Goal: Information Seeking & Learning: Learn about a topic

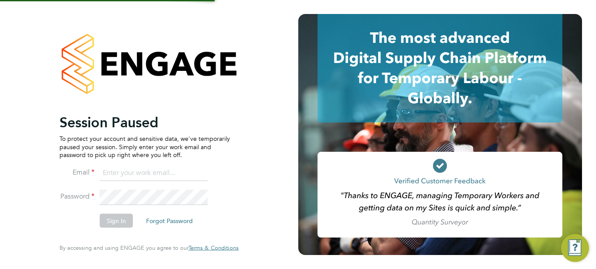
type input "jboulding@protocol.co.uk"
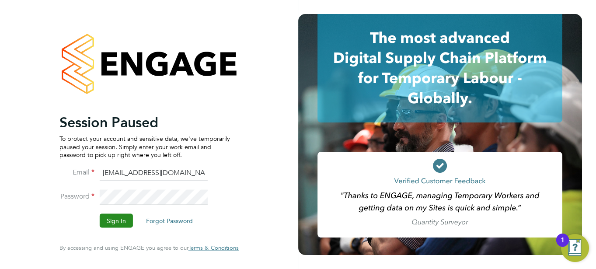
click at [115, 219] on button "Sign In" at bounding box center [116, 221] width 33 height 14
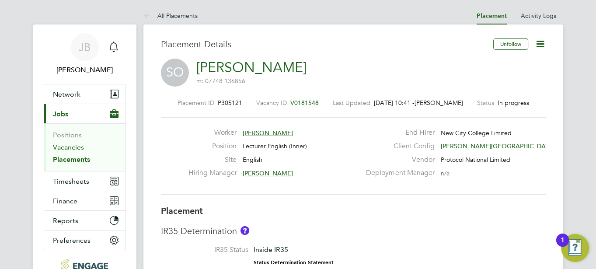
click at [69, 147] on link "Vacancies" at bounding box center [68, 147] width 31 height 8
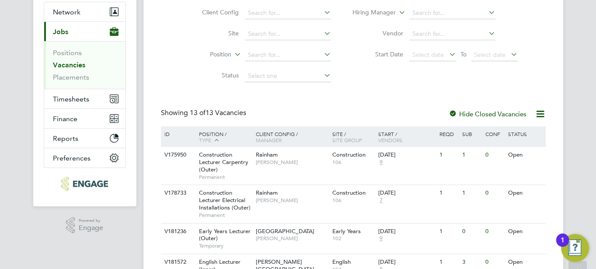
scroll to position [156, 0]
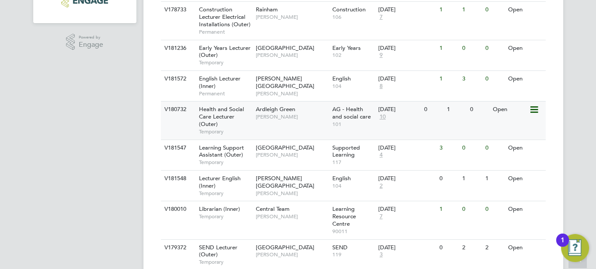
click at [242, 117] on div "Health and Social Care Lecturer (Outer) Temporary" at bounding box center [222, 120] width 61 height 38
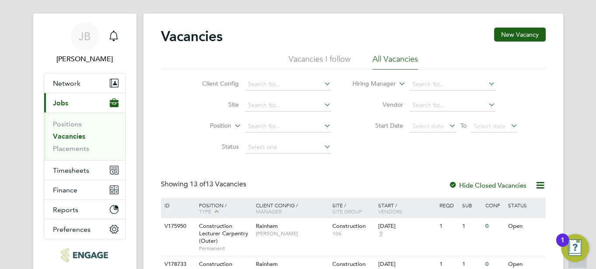
scroll to position [0, 0]
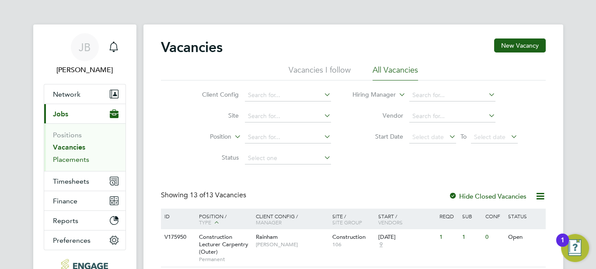
click at [63, 160] on link "Placements" at bounding box center [71, 159] width 36 height 8
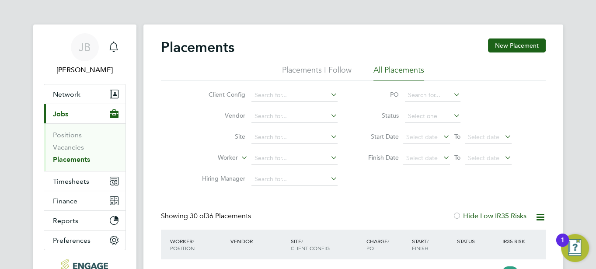
scroll to position [25, 76]
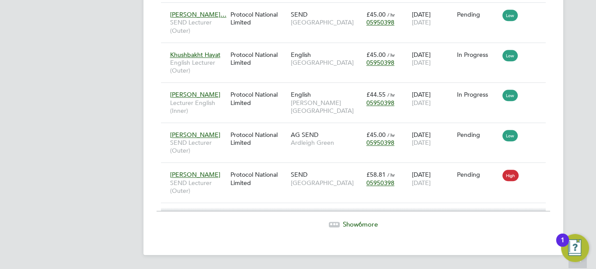
click at [346, 226] on span "Show 6 more" at bounding box center [360, 224] width 35 height 8
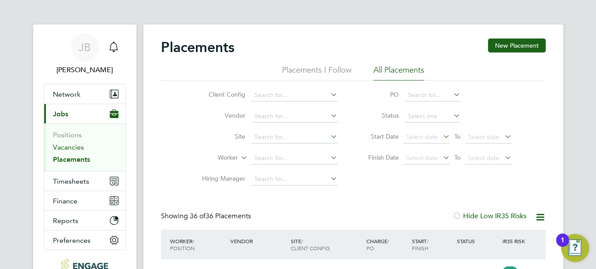
click at [58, 148] on link "Vacancies" at bounding box center [68, 147] width 31 height 8
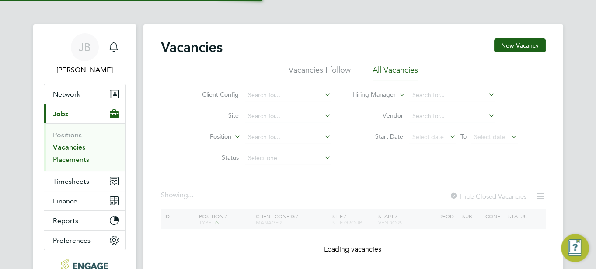
click at [57, 158] on link "Placements" at bounding box center [71, 159] width 36 height 8
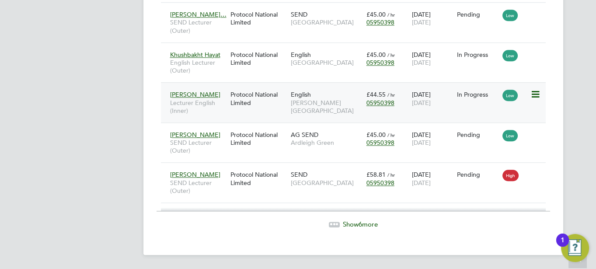
click at [351, 99] on div "English Hackney Campus" at bounding box center [326, 102] width 76 height 33
click at [341, 91] on div "English Hackney Campus" at bounding box center [326, 102] width 76 height 33
click at [384, 141] on span "05950398" at bounding box center [380, 143] width 28 height 8
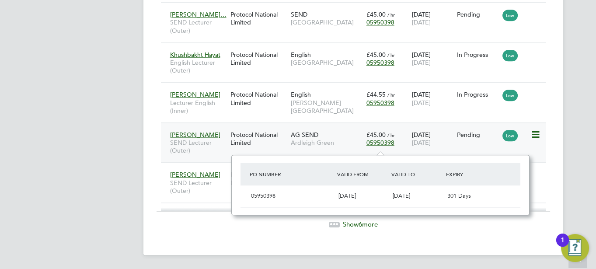
click at [345, 142] on span "Ardleigh Green" at bounding box center [326, 143] width 71 height 8
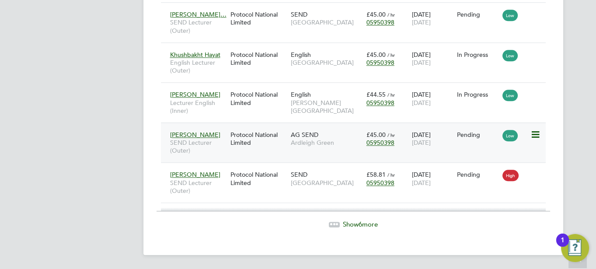
click at [302, 145] on span "Ardleigh Green" at bounding box center [326, 143] width 71 height 8
click at [307, 102] on span "[PERSON_NAME][GEOGRAPHIC_DATA]" at bounding box center [326, 107] width 71 height 16
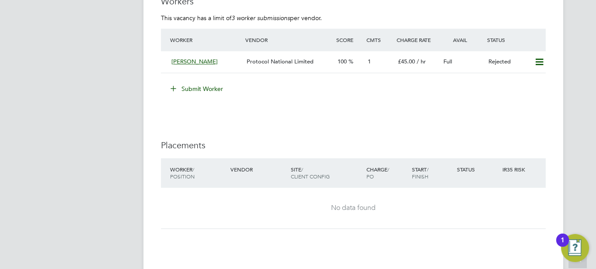
scroll to position [1429, 0]
click at [192, 62] on span "Fred Idoni" at bounding box center [194, 61] width 46 height 7
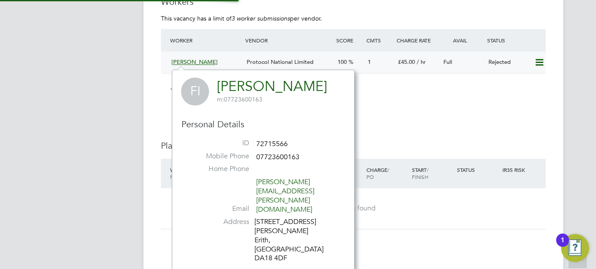
scroll to position [220, 182]
click at [464, 83] on div "Submit Worker" at bounding box center [354, 89] width 381 height 14
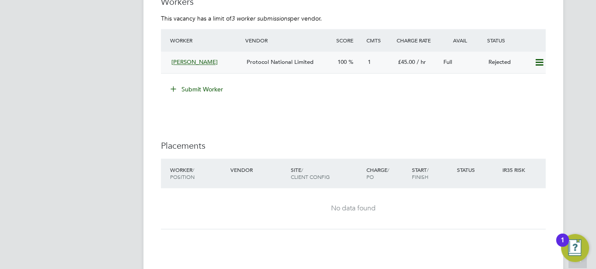
click at [540, 62] on icon at bounding box center [539, 62] width 11 height 7
click at [431, 66] on div "£45.00 / hr" at bounding box center [416, 62] width 45 height 14
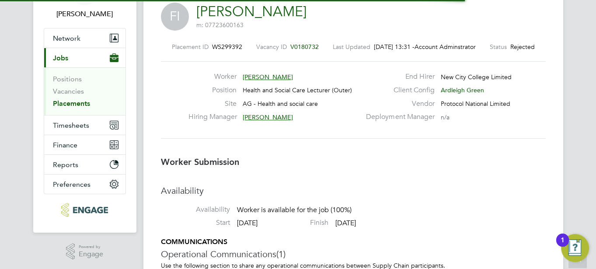
scroll to position [4, 4]
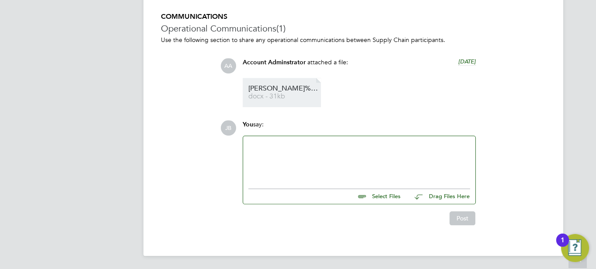
click at [264, 90] on span "FRED%20IDONI%20CV%20HEALTH%20AND%20SOCIAL%20CARE%202025" at bounding box center [283, 88] width 70 height 7
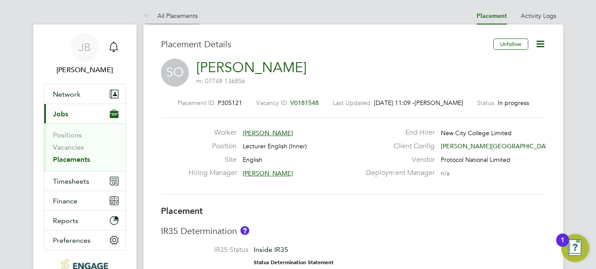
click at [144, 16] on icon at bounding box center [148, 16] width 11 height 11
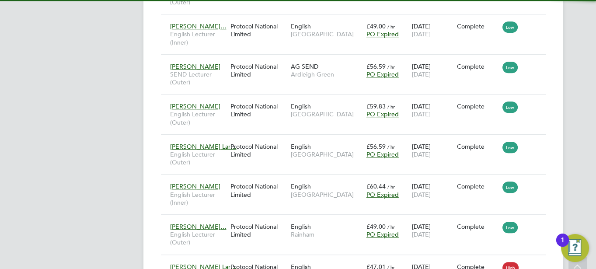
scroll to position [4, 4]
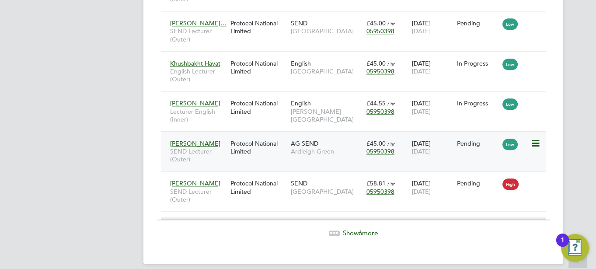
click at [343, 155] on span "Ardleigh Green" at bounding box center [326, 151] width 71 height 8
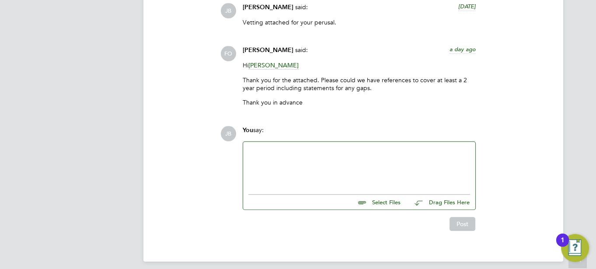
scroll to position [839, 0]
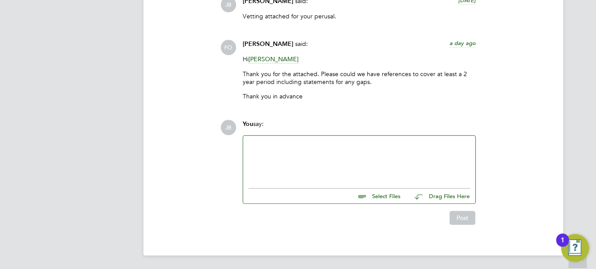
click at [295, 165] on div at bounding box center [359, 160] width 222 height 38
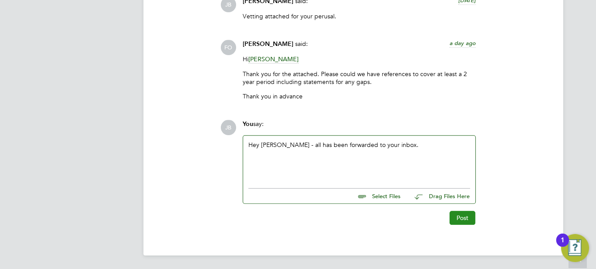
click at [461, 219] on button "Post" at bounding box center [462, 218] width 26 height 14
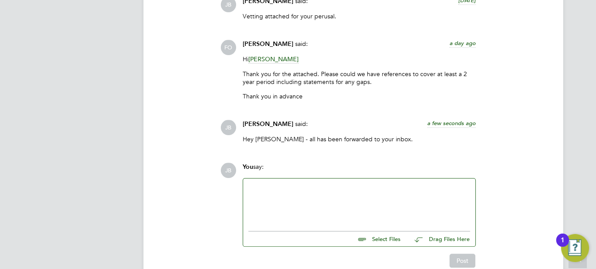
click at [461, 219] on div at bounding box center [359, 203] width 222 height 38
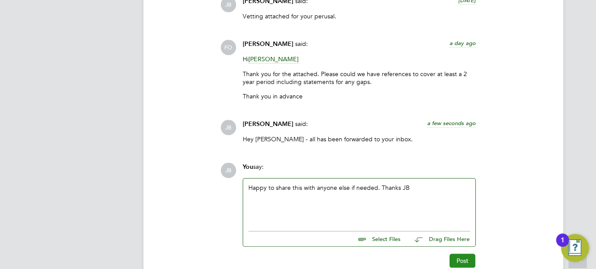
click at [469, 264] on button "Post" at bounding box center [462, 260] width 26 height 14
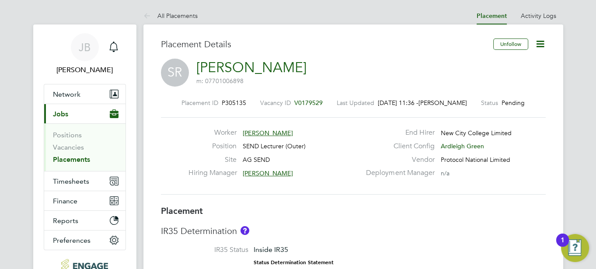
click at [66, 148] on link "Vacancies" at bounding box center [68, 147] width 31 height 8
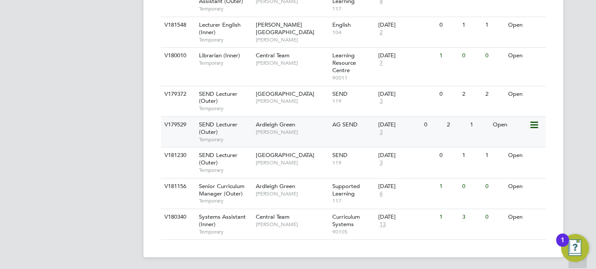
click at [242, 129] on div "SEND Lecturer (Outer) Temporary" at bounding box center [222, 132] width 61 height 30
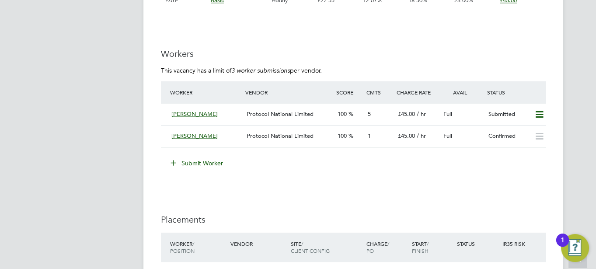
scroll to position [1550, 0]
click at [363, 135] on div "100" at bounding box center [349, 135] width 30 height 14
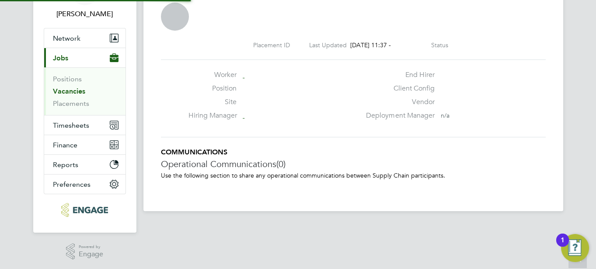
scroll to position [8, 42]
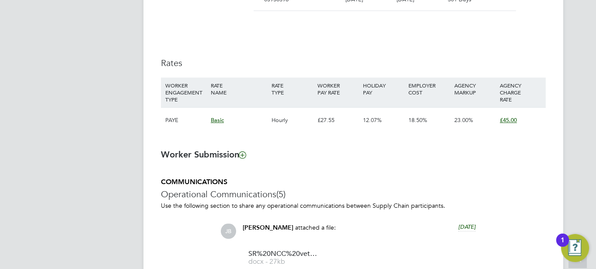
scroll to position [550, 0]
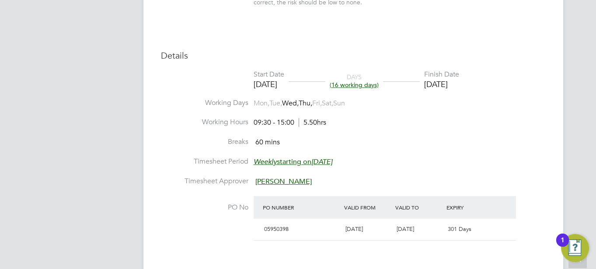
scroll to position [311, 0]
